Goal: Navigation & Orientation: Find specific page/section

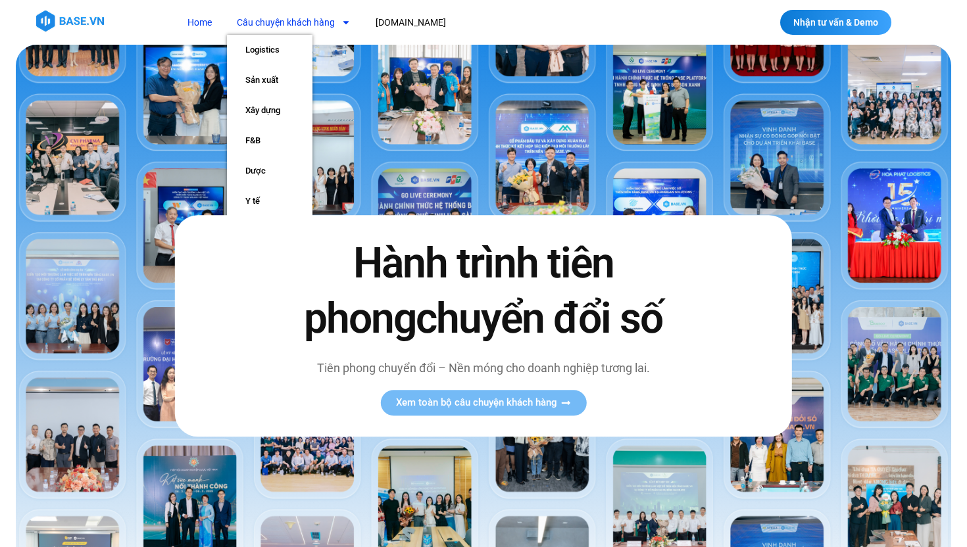
click at [344, 21] on icon "Menu" at bounding box center [345, 22] width 5 height 3
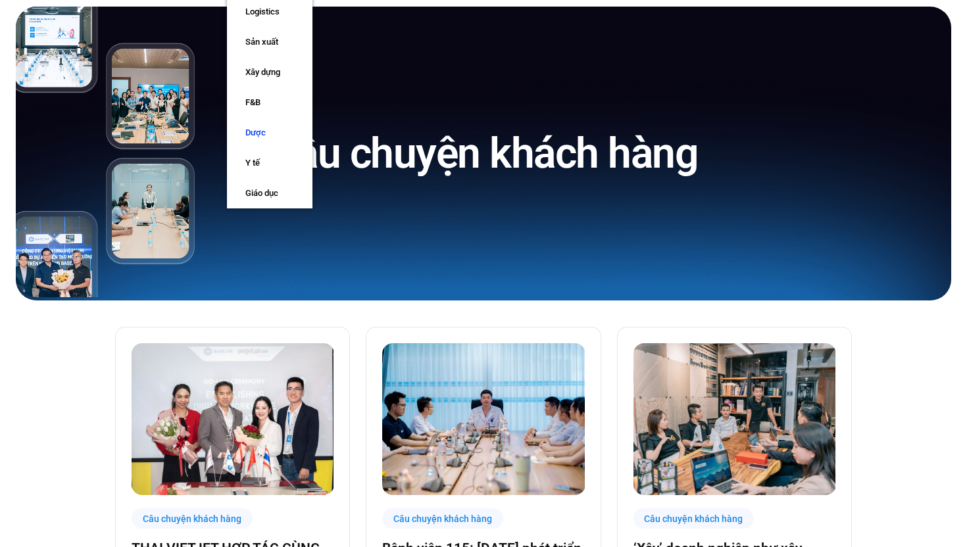
scroll to position [52, 0]
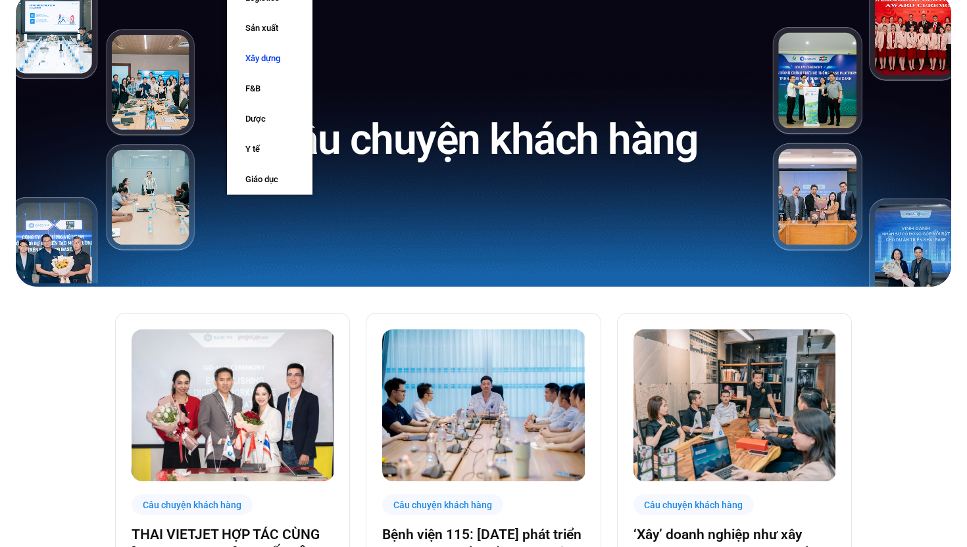
click at [273, 66] on link "Xây dựng" at bounding box center [270, 58] width 86 height 30
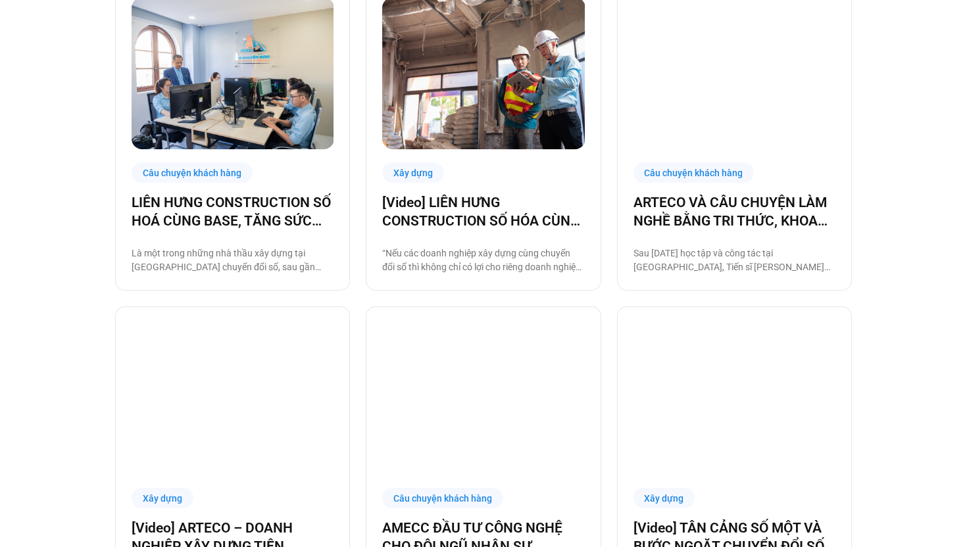
scroll to position [289, 0]
